Goal: Information Seeking & Learning: Learn about a topic

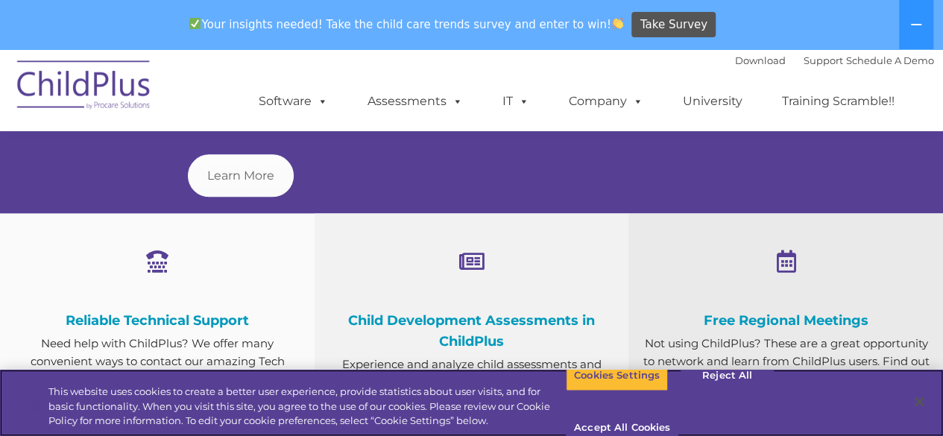
scroll to position [742, 0]
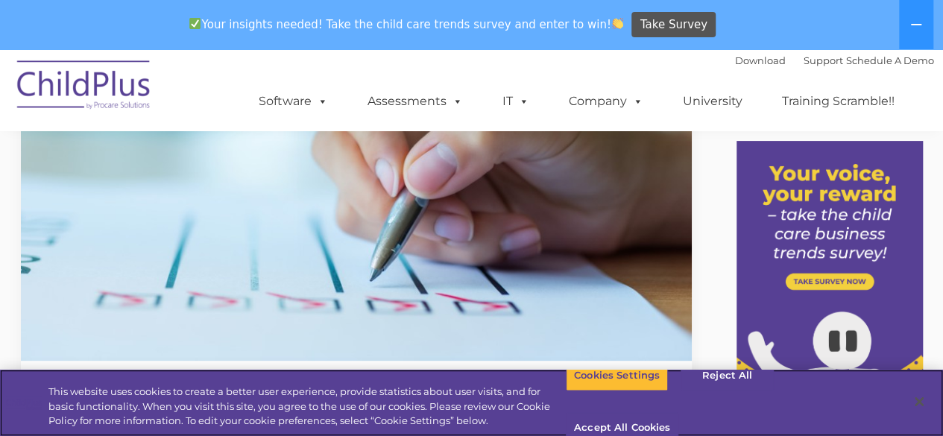
scroll to position [149, 0]
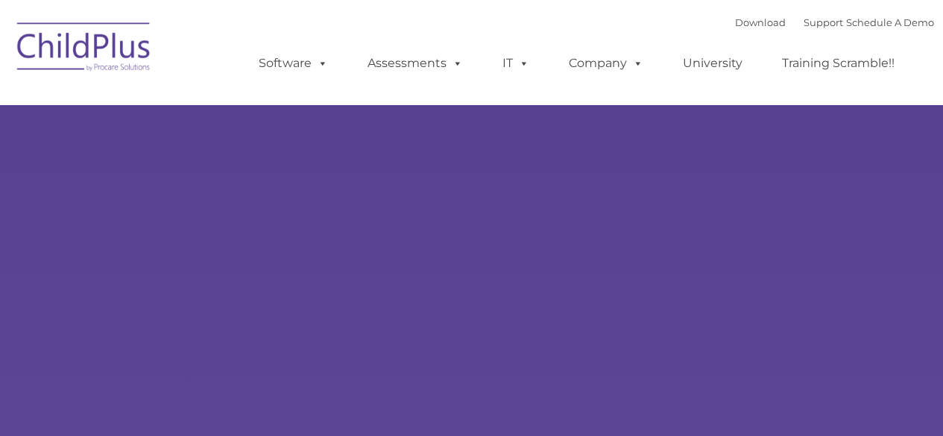
type input ""
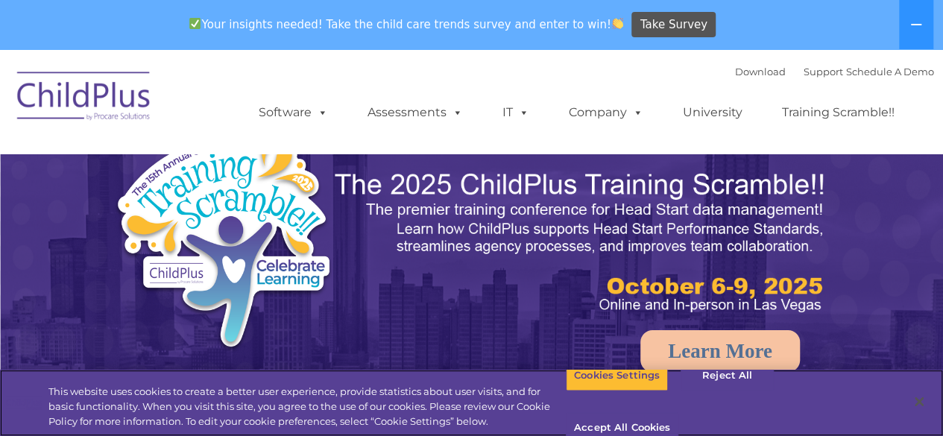
select select "MEDIUM"
